Goal: Task Accomplishment & Management: Contribute content

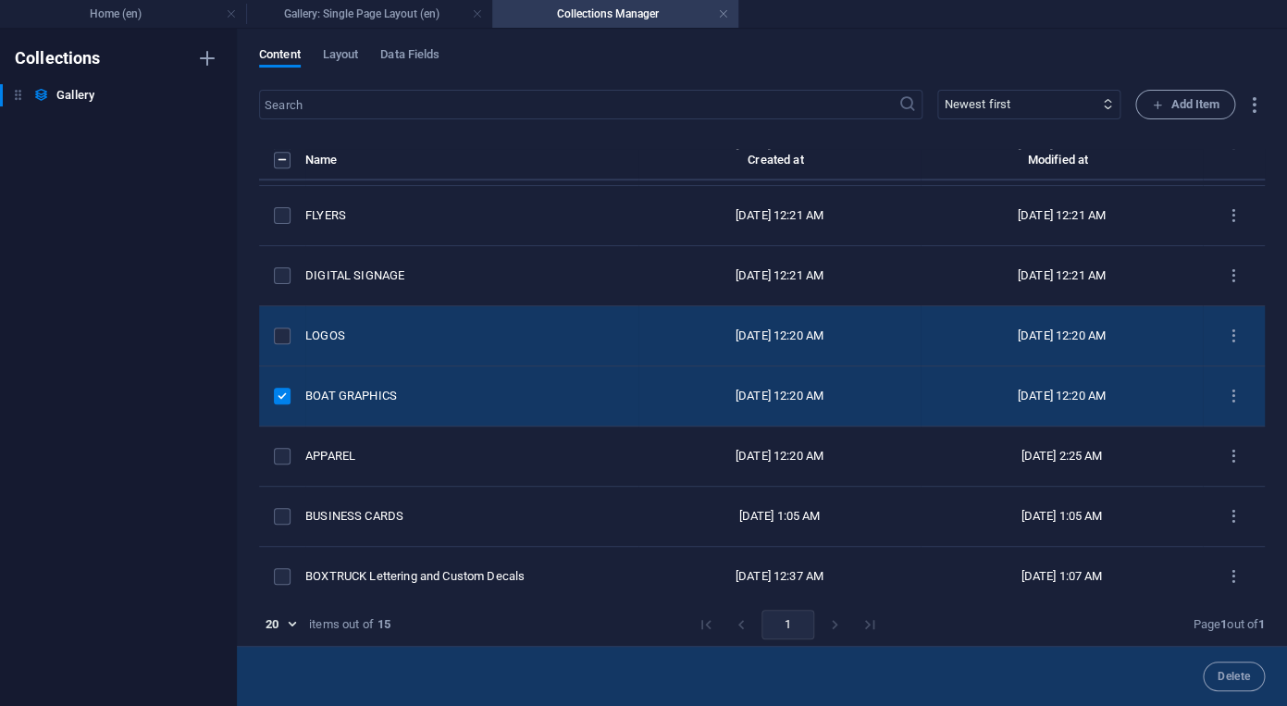
scroll to position [488, 0]
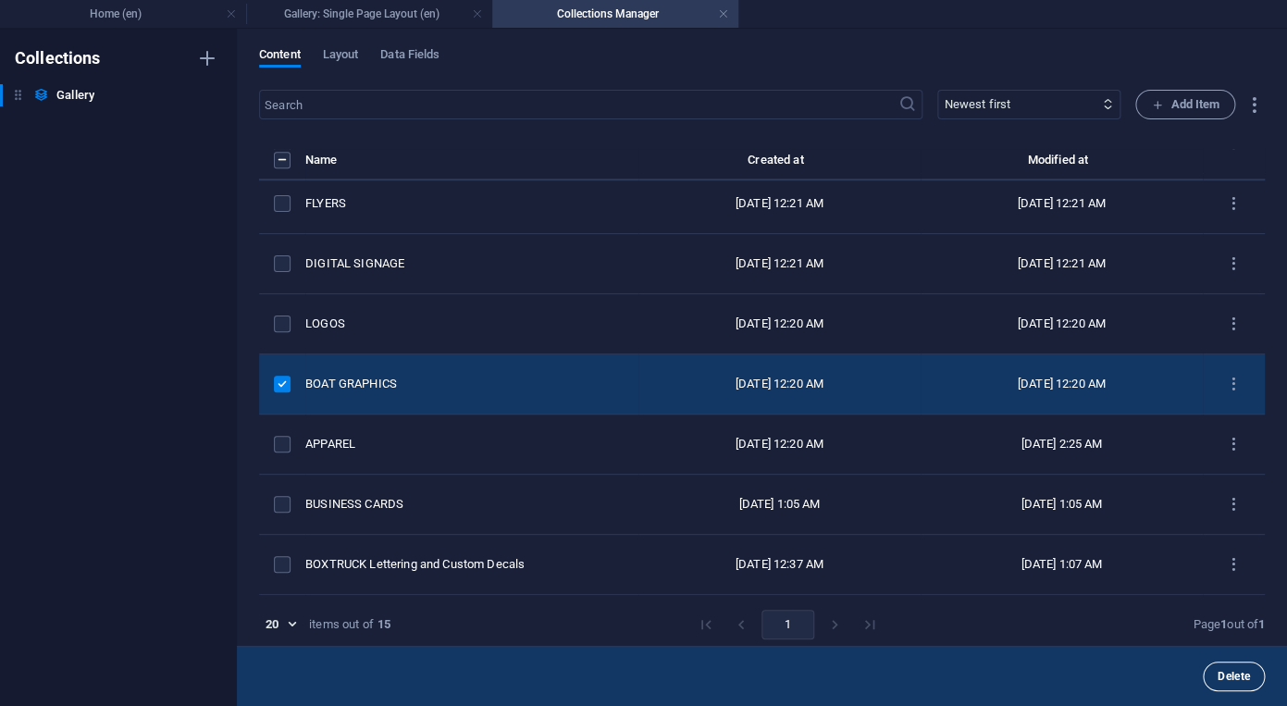
click at [1216, 664] on button "Delete" at bounding box center [1234, 677] width 62 height 30
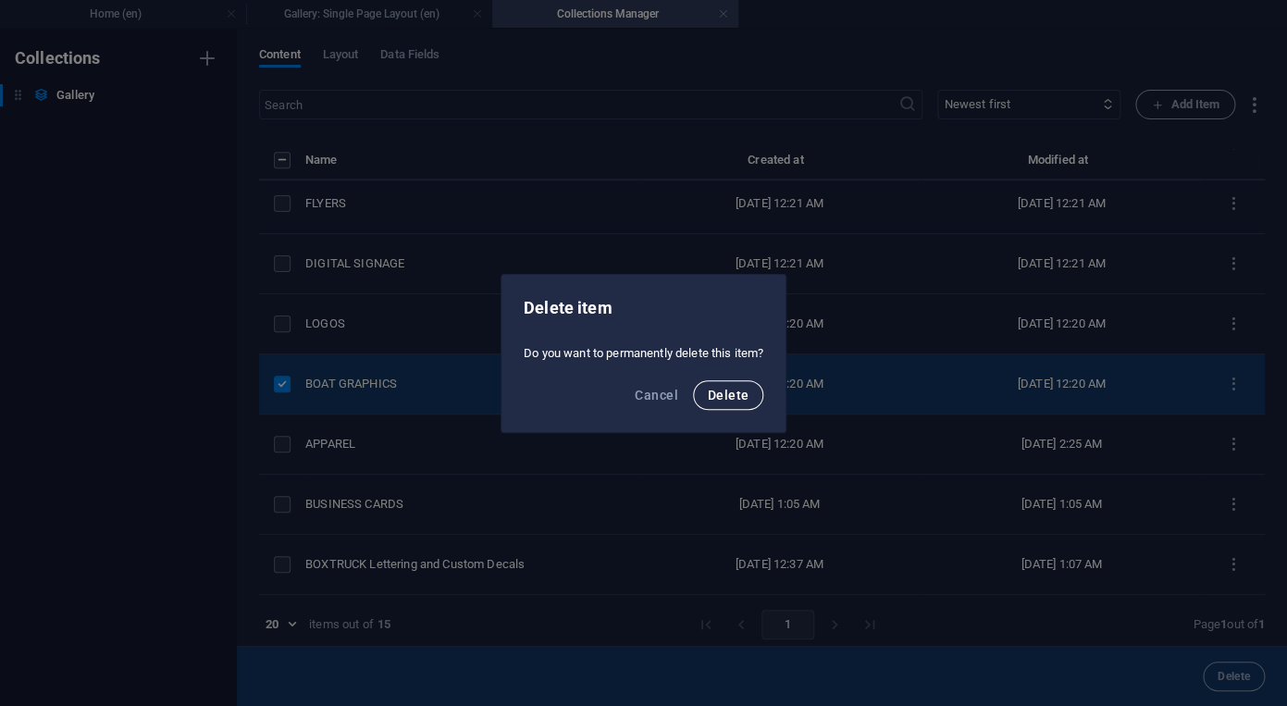
click at [752, 403] on button "Delete" at bounding box center [728, 395] width 70 height 30
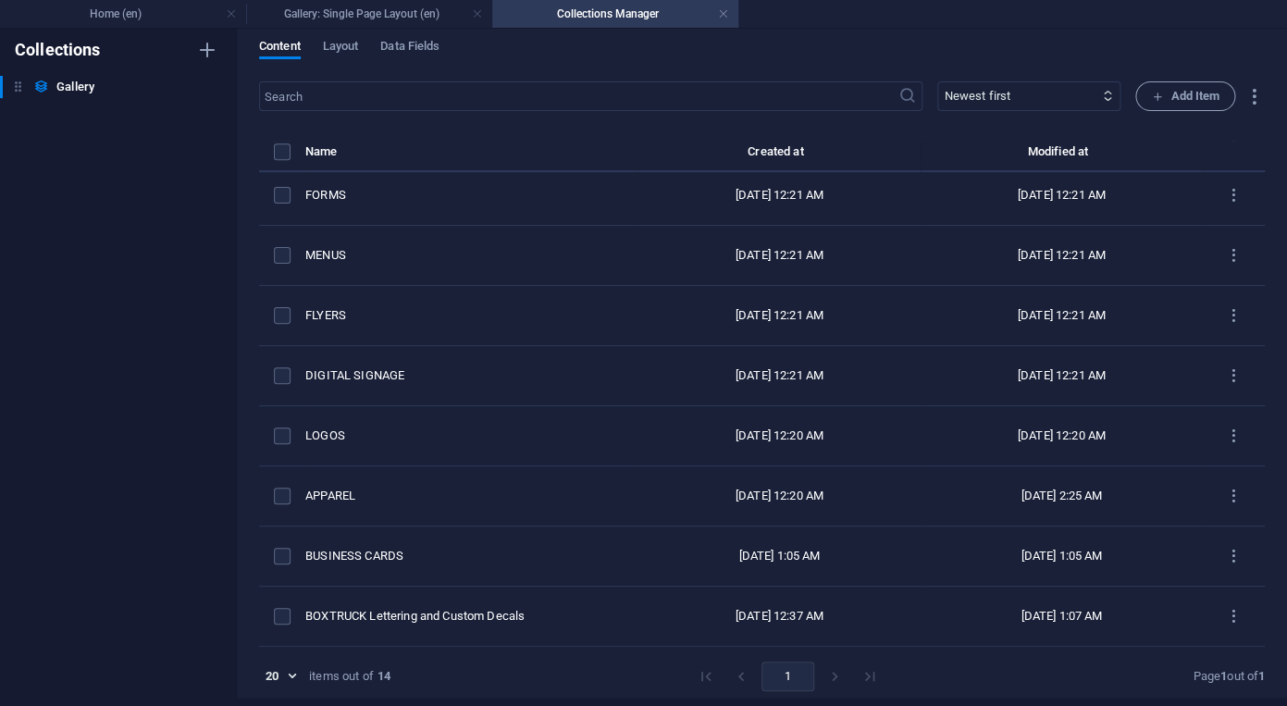
scroll to position [0, 0]
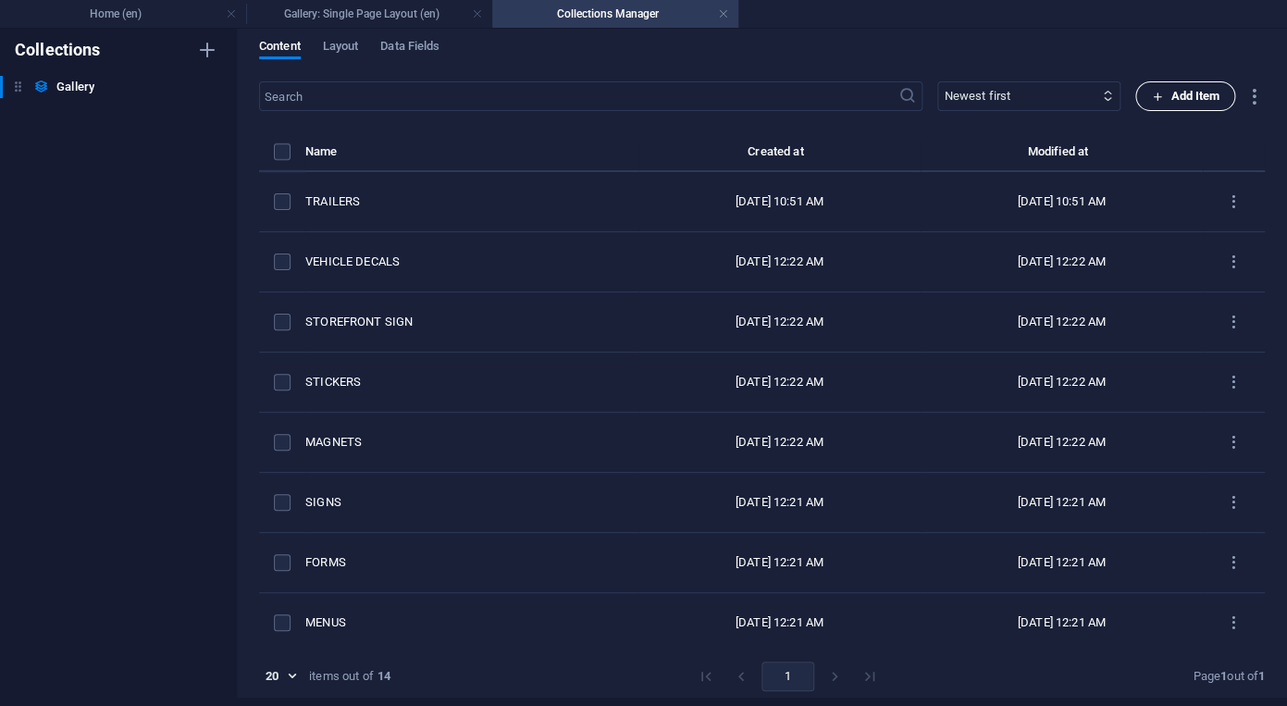
click at [1210, 106] on span "Add Item" at bounding box center [1185, 96] width 68 height 22
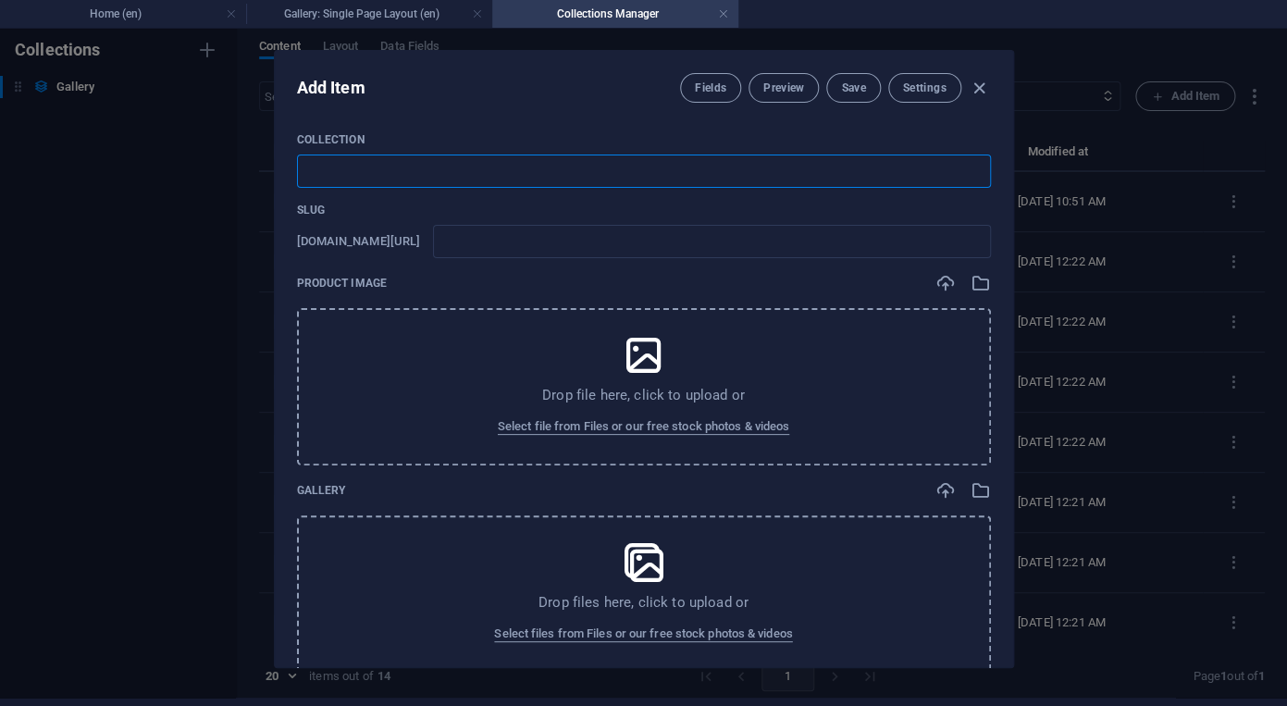
click at [637, 173] on input "text" at bounding box center [644, 171] width 694 height 33
type input "3"
type input "3DF"
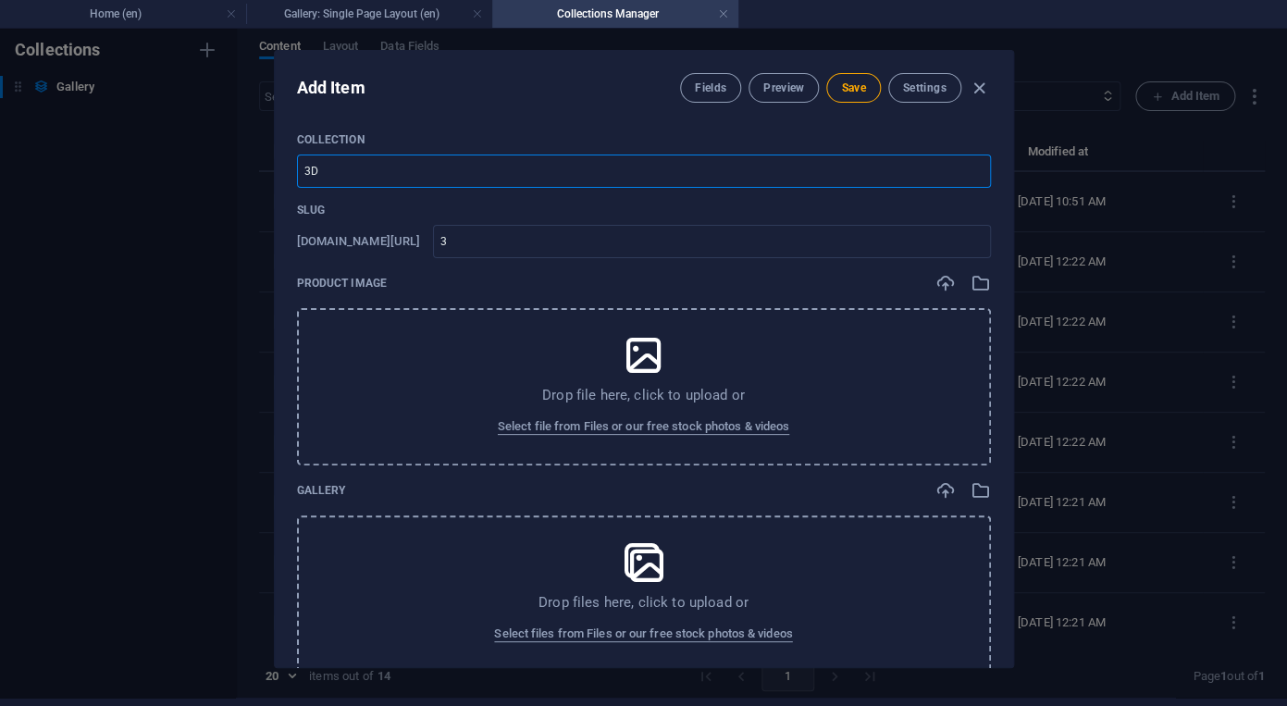
type input "3df"
type input "3D"
type input "3d"
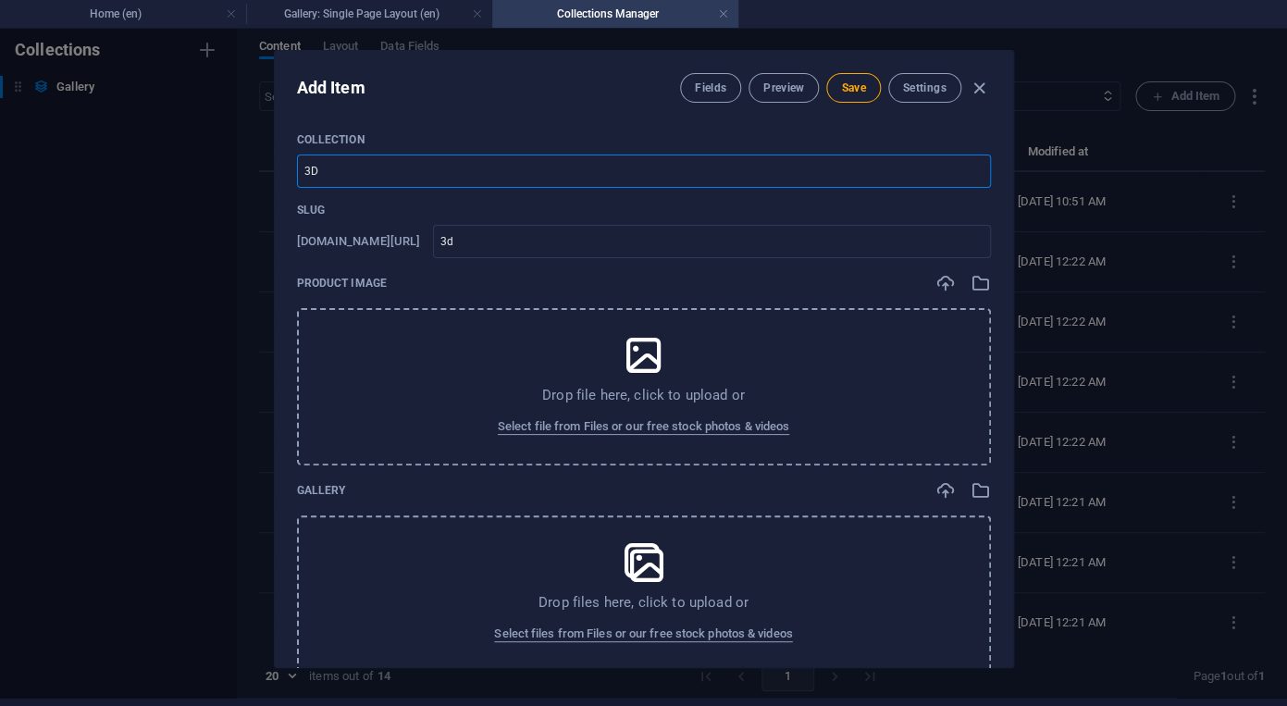
type input "3D R"
type input "3d-r"
type input "3D RE"
type input "3d-re"
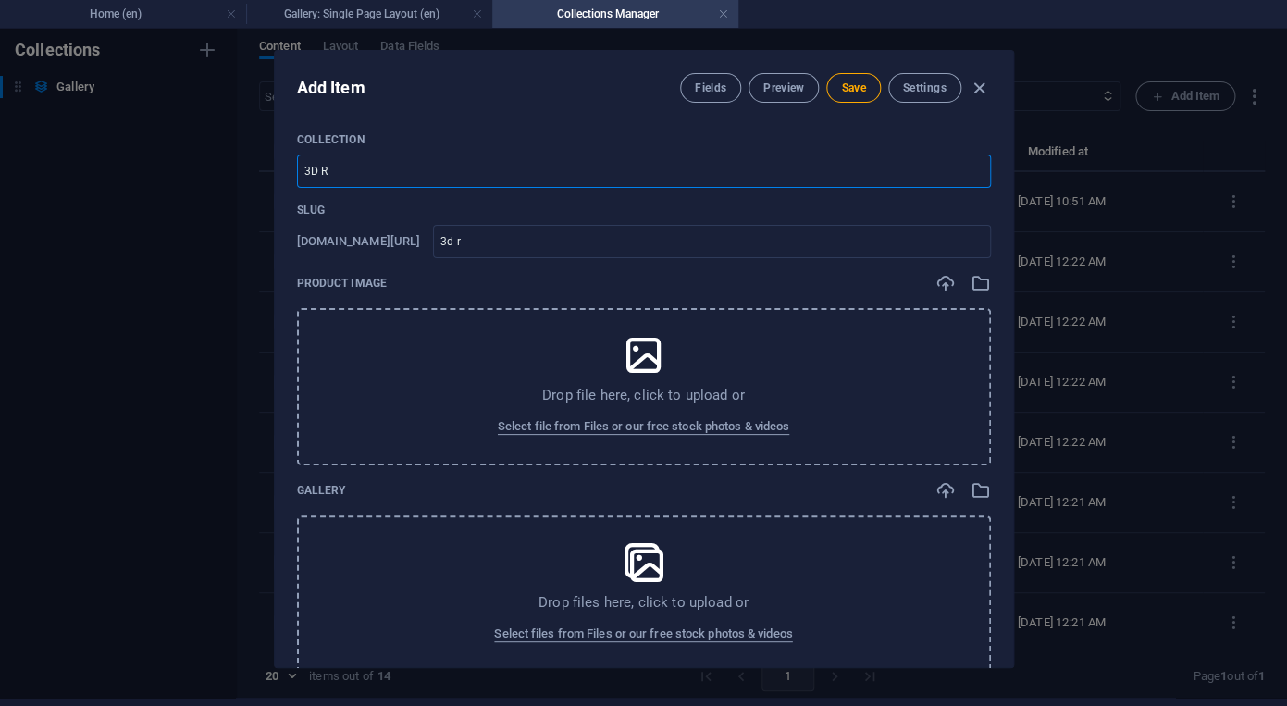
type input "3d-re"
type input "3D REN"
type input "3d-ren"
type input "3D REND"
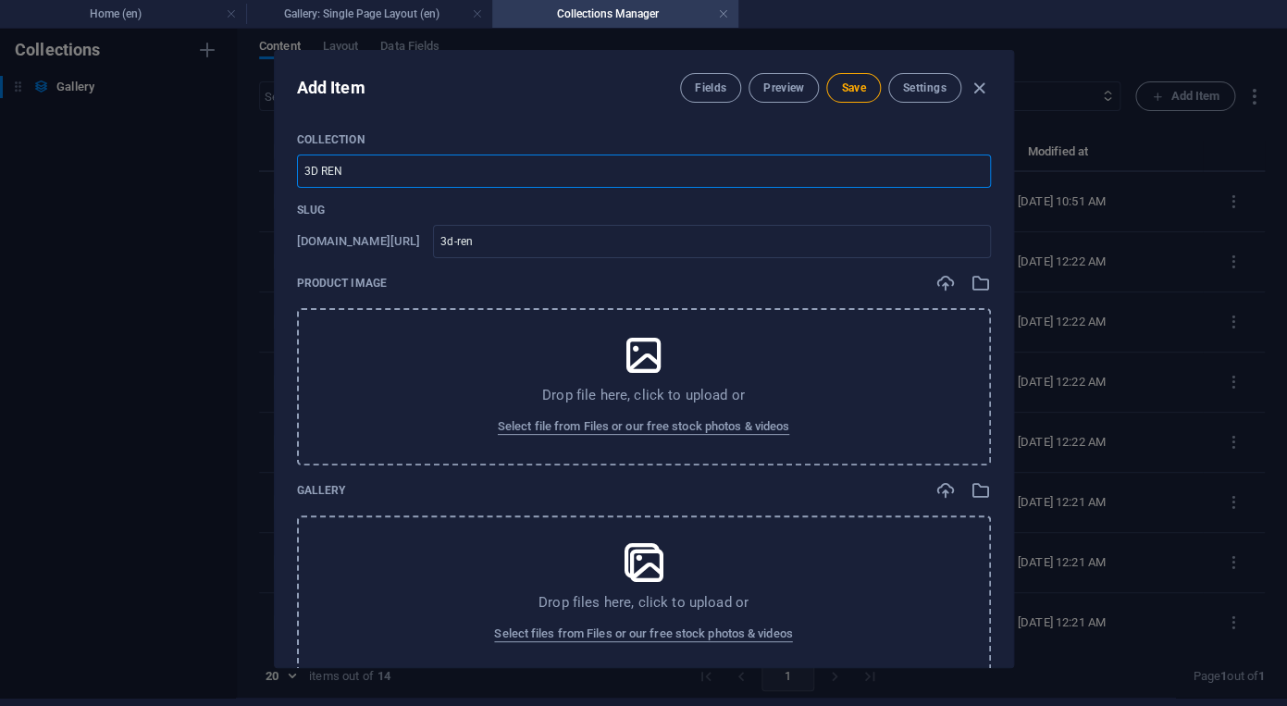
type input "3d-rend"
type input "3D [PERSON_NAME]"
type input "3d-[PERSON_NAME]"
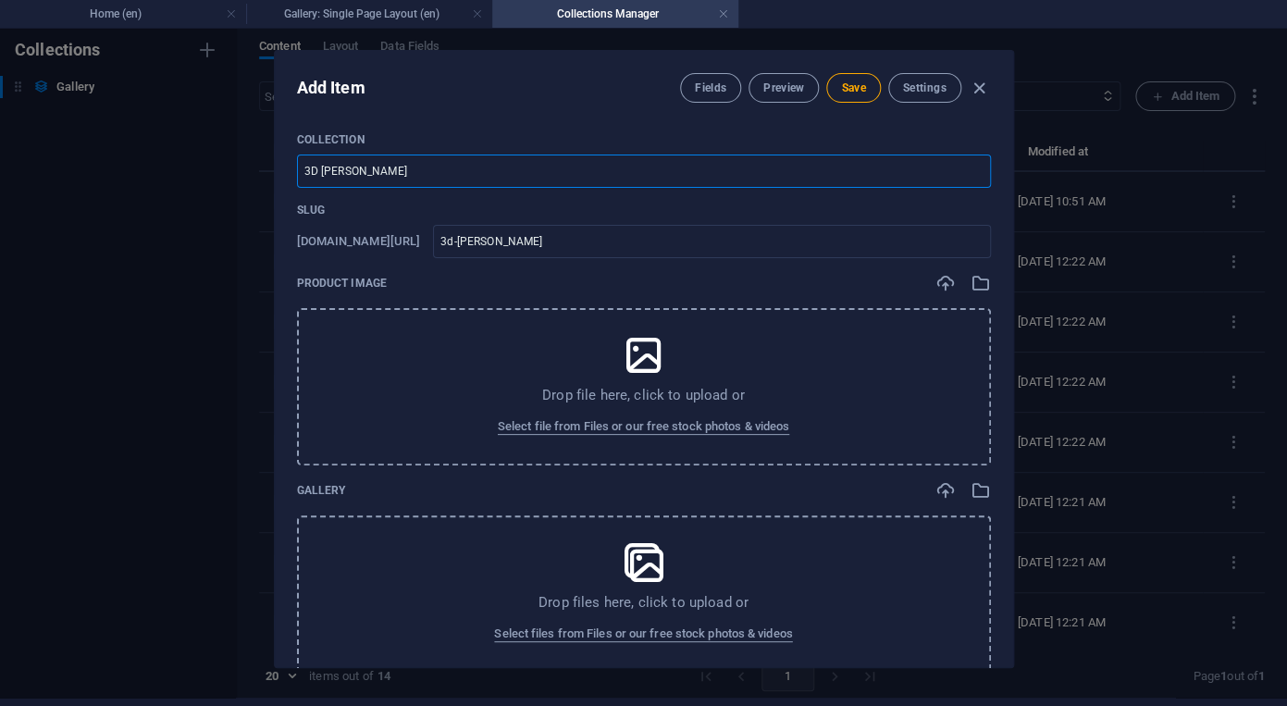
type input "3D RENDER"
type input "3d-render"
type input "3D RENDER"
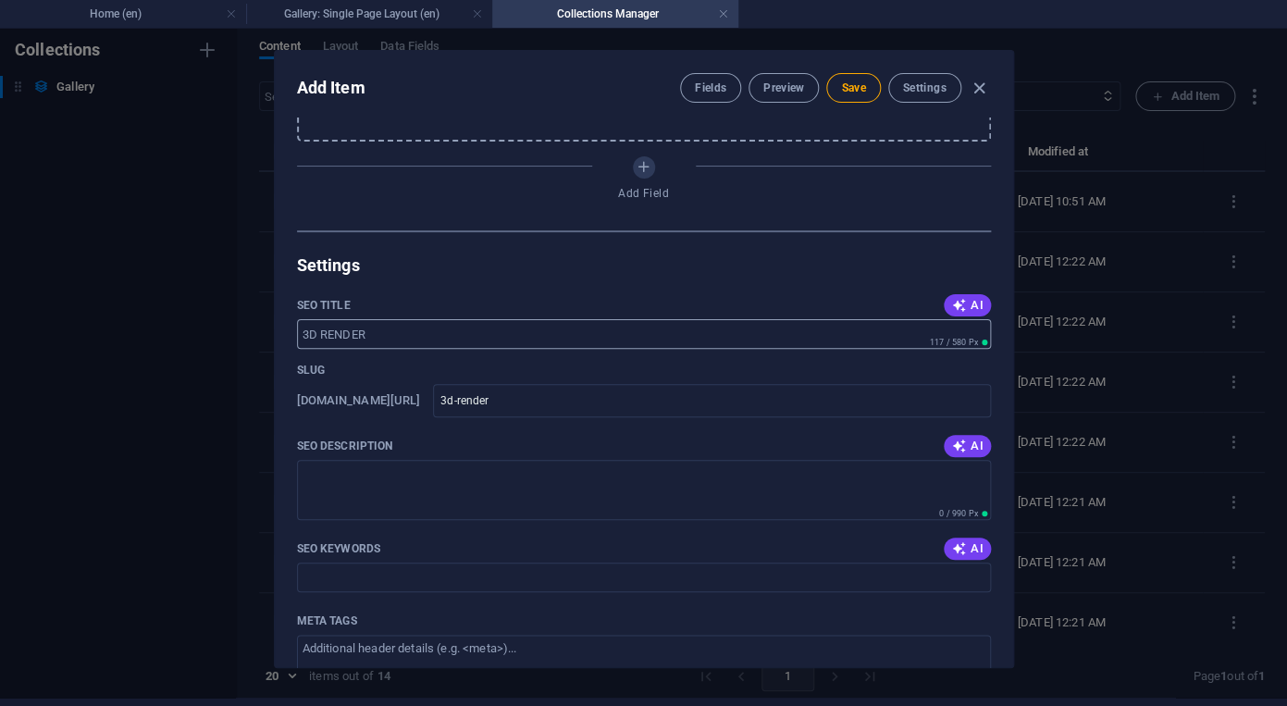
scroll to position [574, 0]
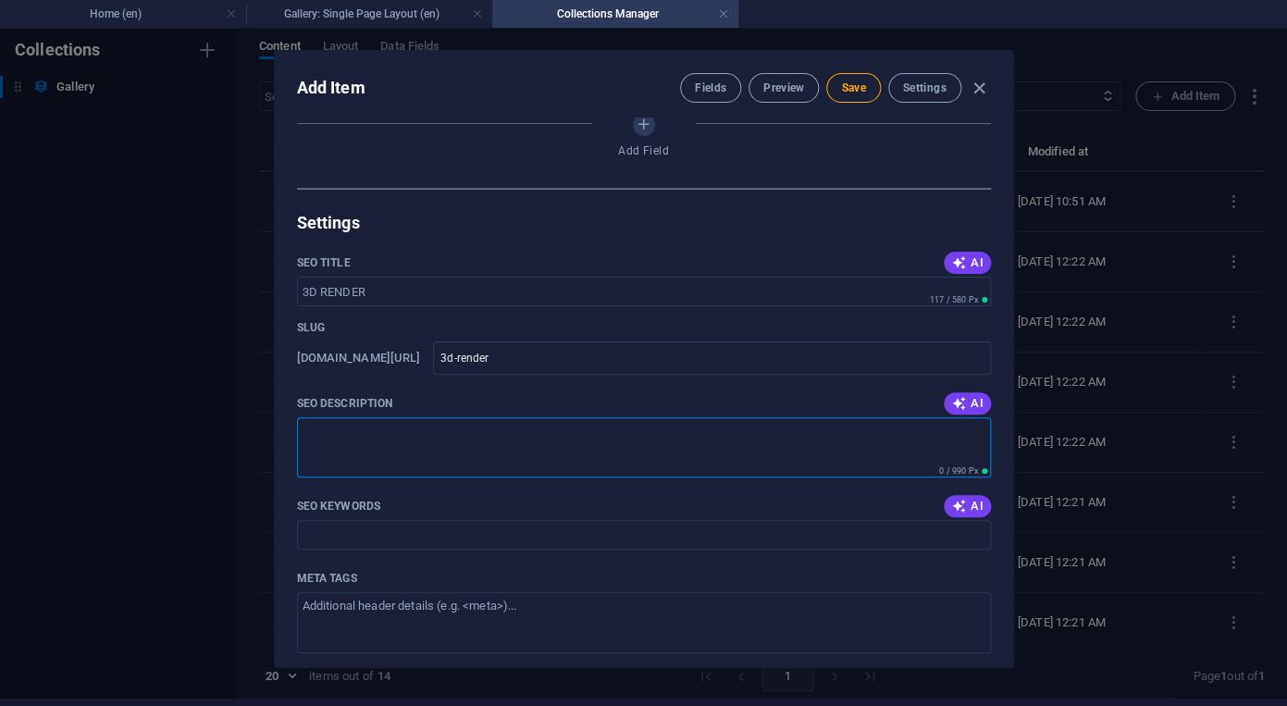
click at [535, 453] on textarea "SEO Description" at bounding box center [644, 447] width 694 height 60
paste textarea "Visualize your branding with confidence before production begins. Our advanced …"
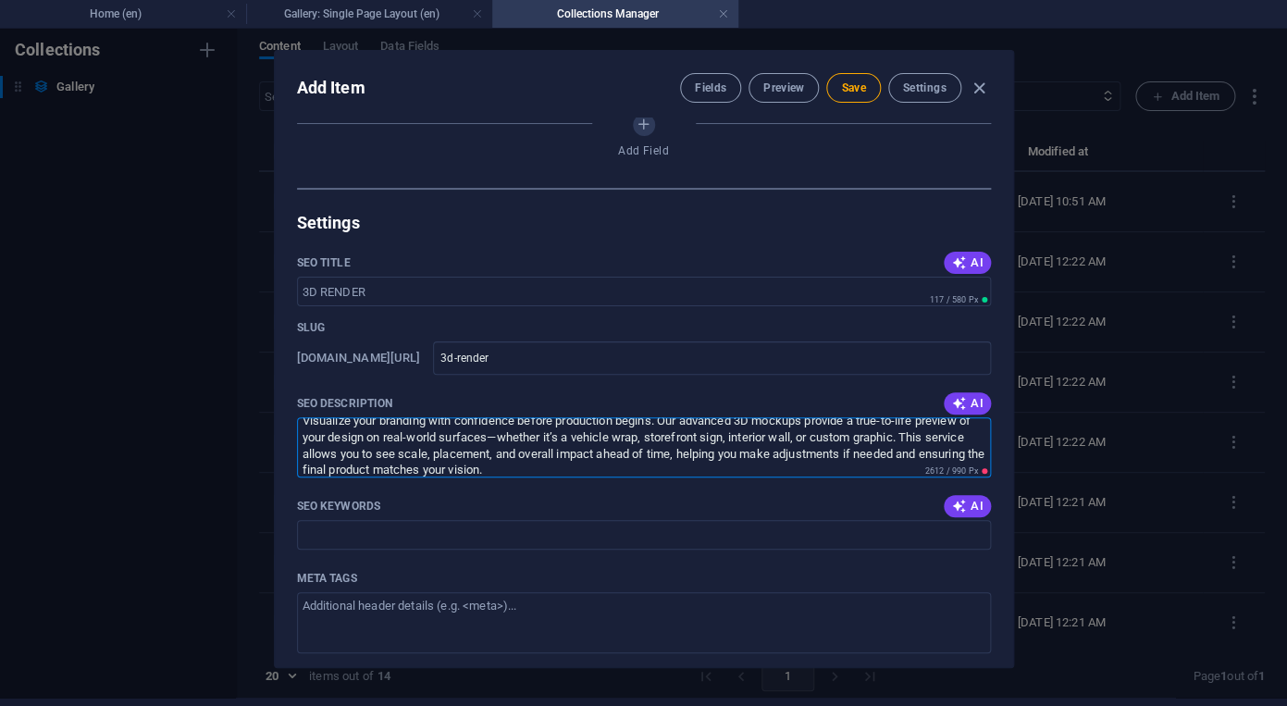
scroll to position [0, 0]
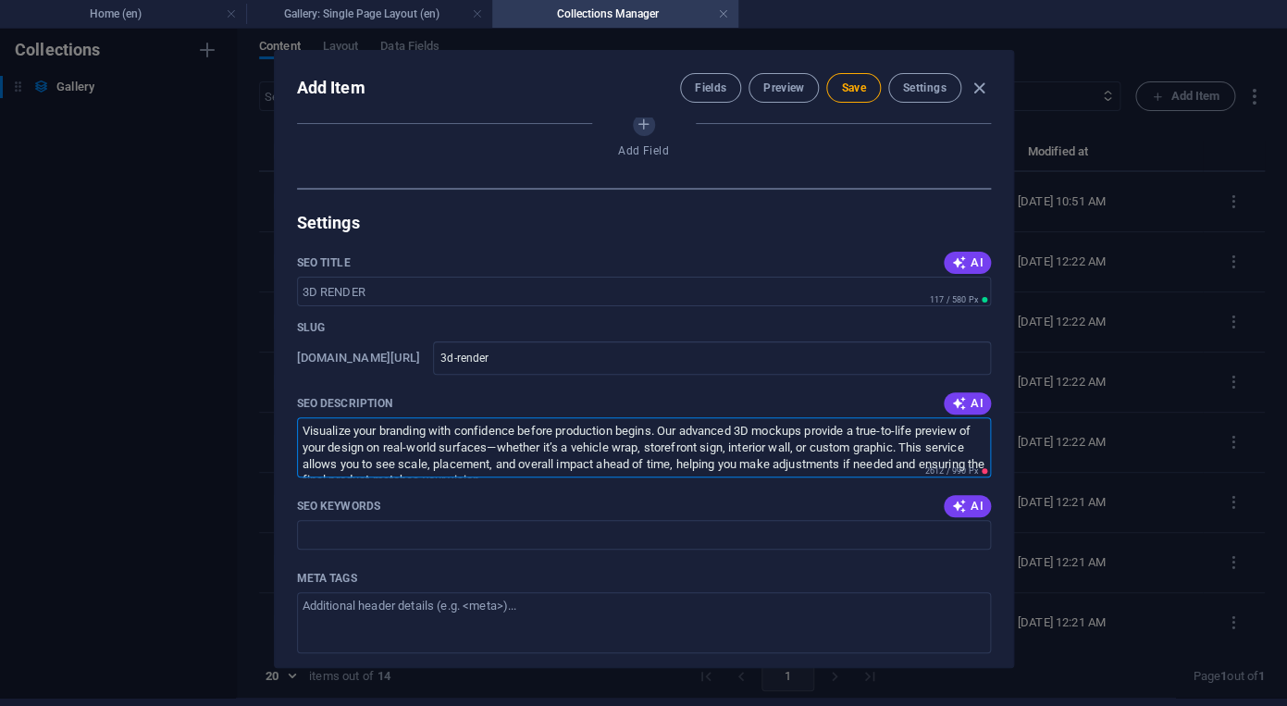
click at [494, 442] on textarea "Visualize your branding with confidence before production begins. Our advanced …" at bounding box center [644, 447] width 694 height 60
click at [624, 437] on textarea "Visualize your branding with confidence before production begins. Our advanced …" at bounding box center [644, 447] width 694 height 60
click at [464, 451] on textarea "Visualize your branding with confidence before production and installation begi…" at bounding box center [644, 447] width 694 height 60
click at [752, 458] on textarea "Visualize your branding with confidence before production and installation begi…" at bounding box center [644, 447] width 694 height 60
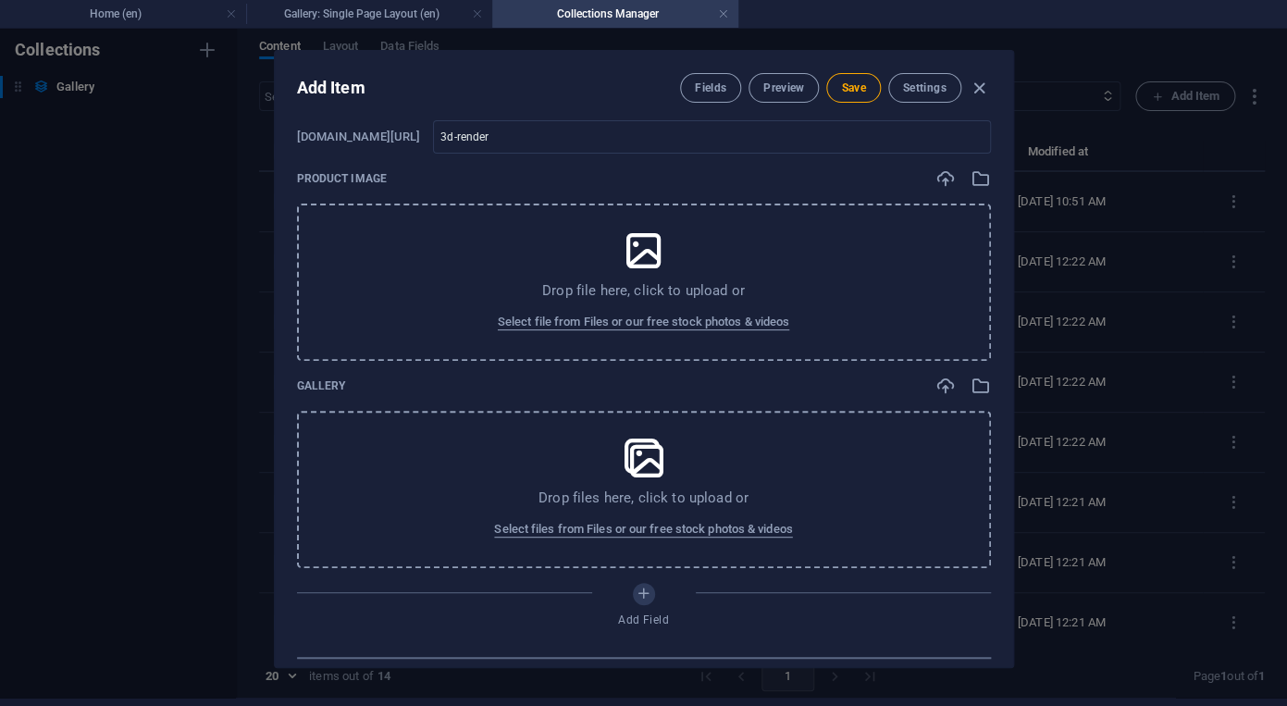
scroll to position [103, 0]
type textarea "Visualize your branding with confidence before production and installation begi…"
click at [854, 93] on span "Save" at bounding box center [853, 88] width 24 height 15
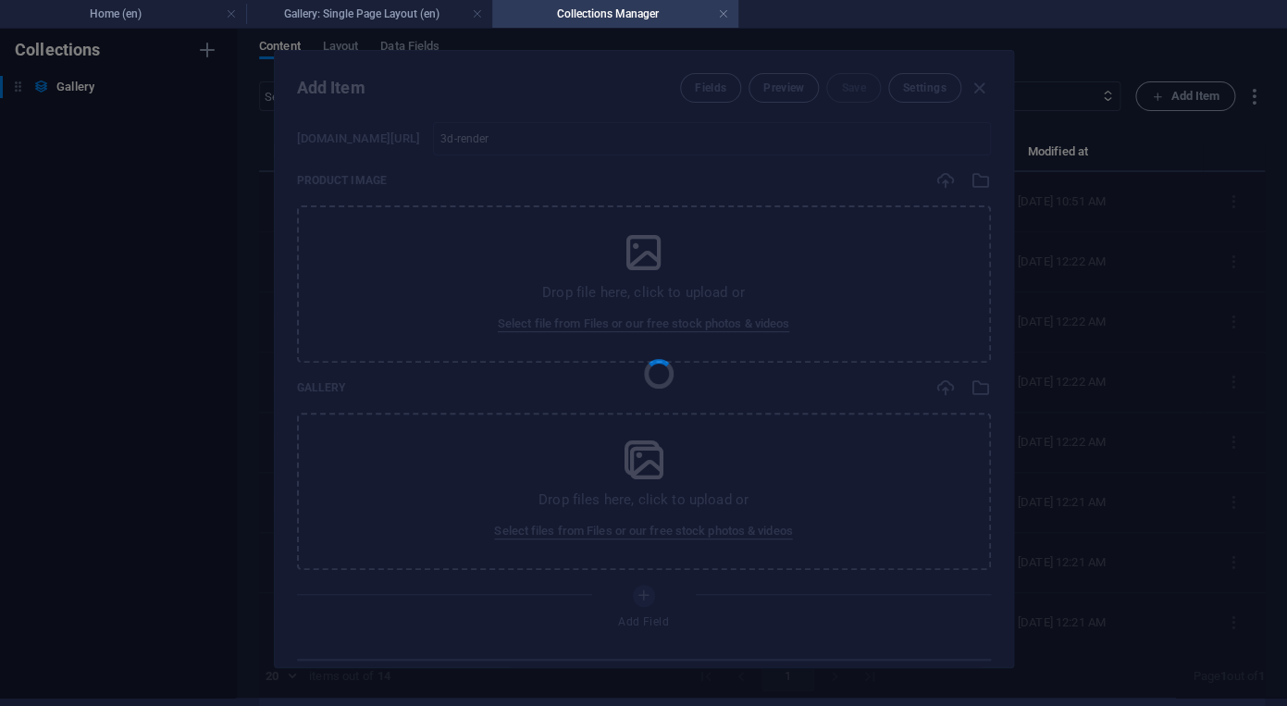
type input "3d-render"
